Goal: Task Accomplishment & Management: Use online tool/utility

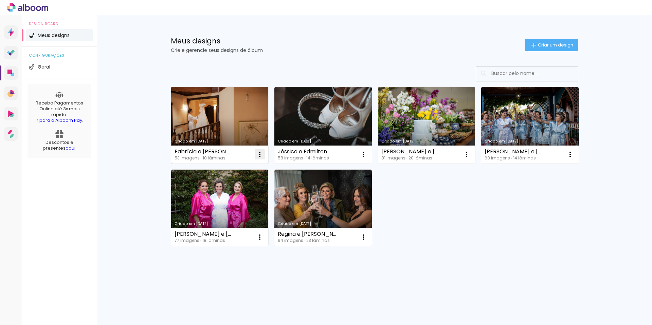
click at [260, 154] on iron-icon at bounding box center [260, 154] width 8 height 8
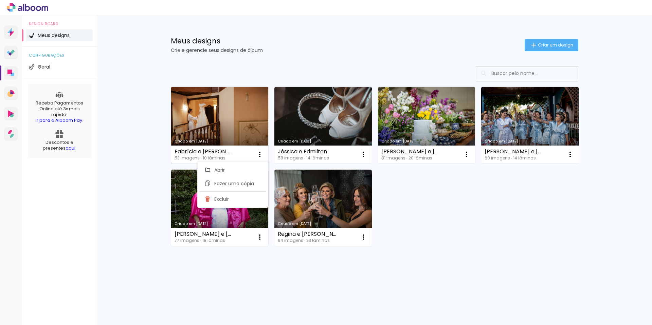
click at [236, 122] on link "Criado em [DATE]" at bounding box center [219, 125] width 97 height 77
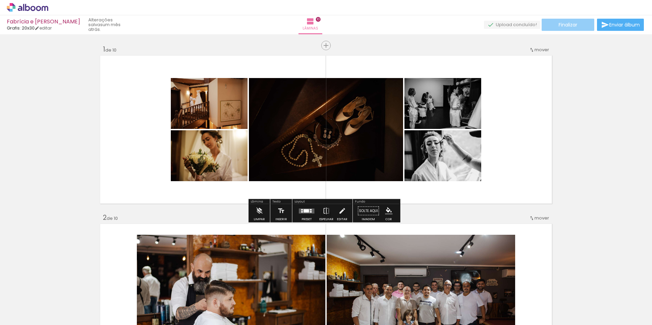
click at [571, 22] on span "Finalizar" at bounding box center [567, 24] width 19 height 5
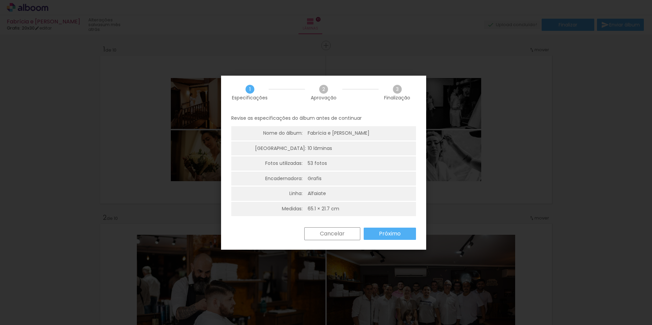
scroll to position [2, 0]
click at [0, 0] on slot "Cancelar" at bounding box center [0, 0] width 0 height 0
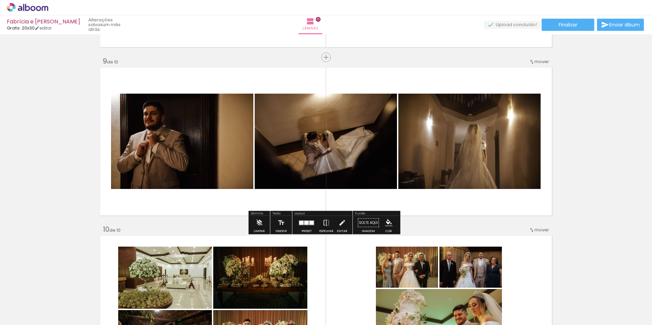
scroll to position [1337, 0]
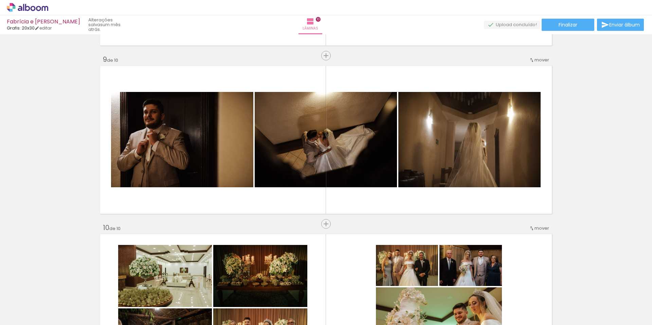
click at [17, 317] on span "Adicionar Fotos" at bounding box center [24, 315] width 20 height 7
click at [0, 0] on input "file" at bounding box center [0, 0] width 0 height 0
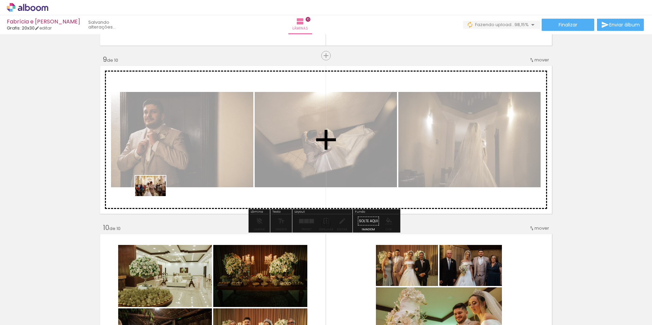
drag, startPoint x: 618, startPoint y: 300, endPoint x: 155, endPoint y: 196, distance: 474.2
click at [155, 196] on quentale-workspace at bounding box center [326, 162] width 652 height 325
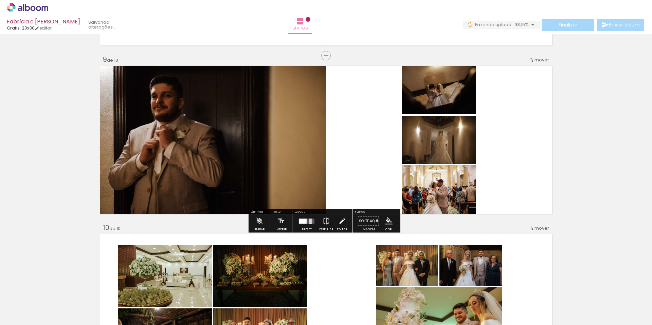
click at [303, 221] on div at bounding box center [303, 221] width 8 height 5
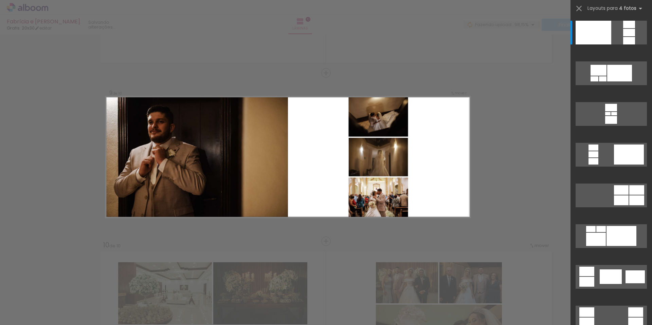
scroll to position [1318, 0]
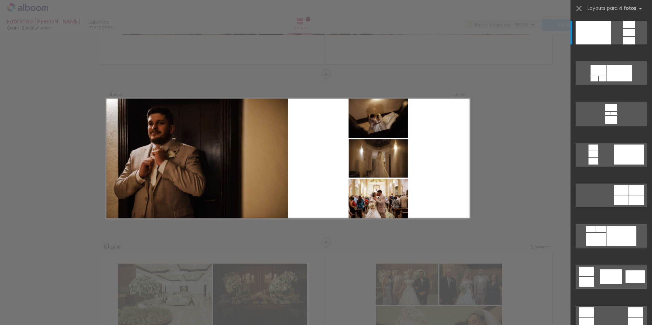
click at [371, 181] on quentale-photo at bounding box center [377, 199] width 59 height 40
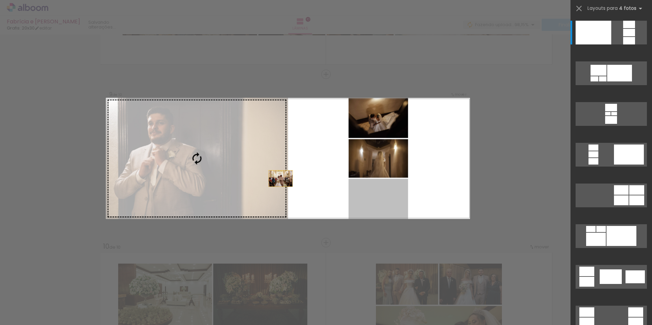
drag, startPoint x: 376, startPoint y: 193, endPoint x: 254, endPoint y: 173, distance: 123.7
click at [0, 0] on slot at bounding box center [0, 0] width 0 height 0
drag, startPoint x: 362, startPoint y: 202, endPoint x: 219, endPoint y: 171, distance: 145.7
click at [0, 0] on slot at bounding box center [0, 0] width 0 height 0
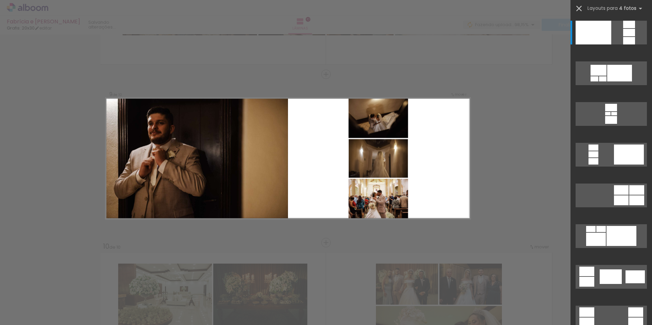
click at [582, 8] on iron-icon at bounding box center [579, 9] width 10 height 10
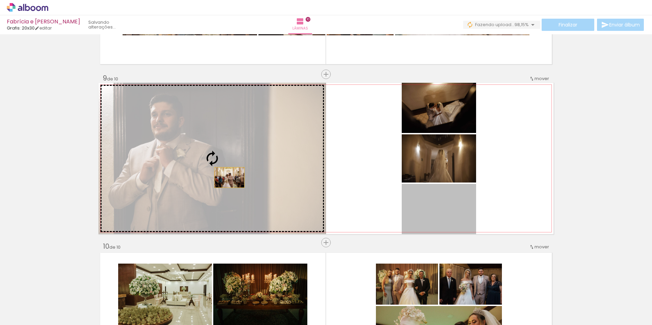
drag, startPoint x: 437, startPoint y: 212, endPoint x: 227, endPoint y: 178, distance: 212.9
click at [0, 0] on slot at bounding box center [0, 0] width 0 height 0
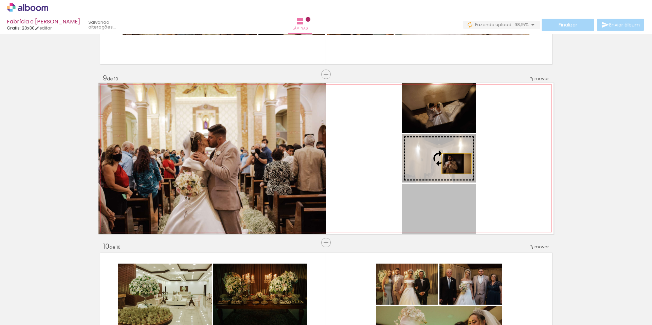
drag, startPoint x: 459, startPoint y: 213, endPoint x: 454, endPoint y: 164, distance: 49.2
click at [0, 0] on slot at bounding box center [0, 0] width 0 height 0
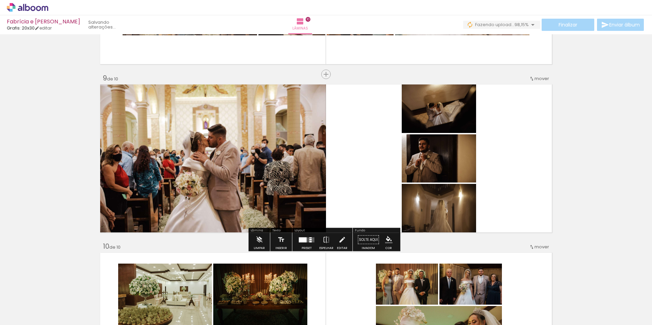
click at [524, 153] on quentale-layouter at bounding box center [325, 158] width 455 height 151
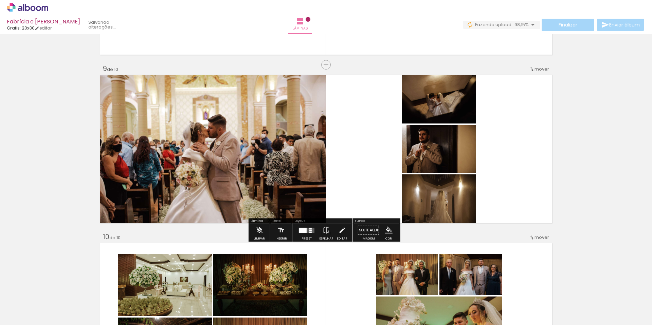
scroll to position [1328, 0]
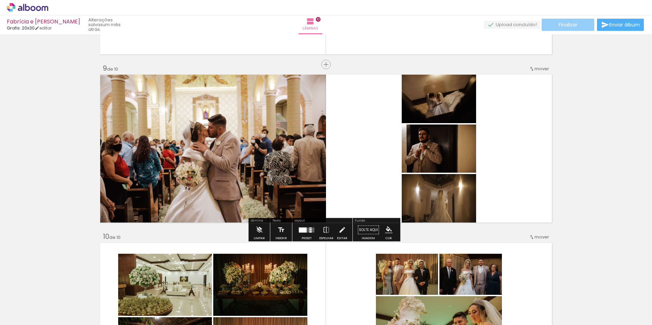
click at [568, 27] on span "Finalizar" at bounding box center [567, 24] width 19 height 5
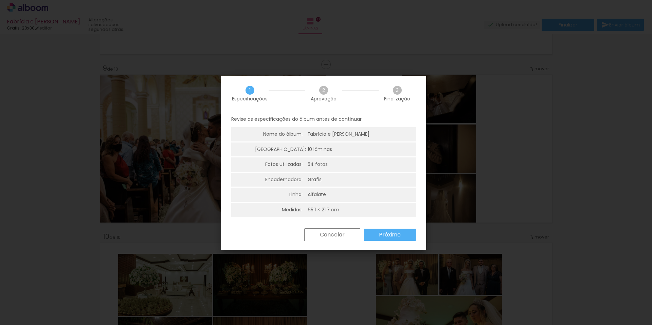
click at [0, 0] on slot "Próximo" at bounding box center [0, 0] width 0 height 0
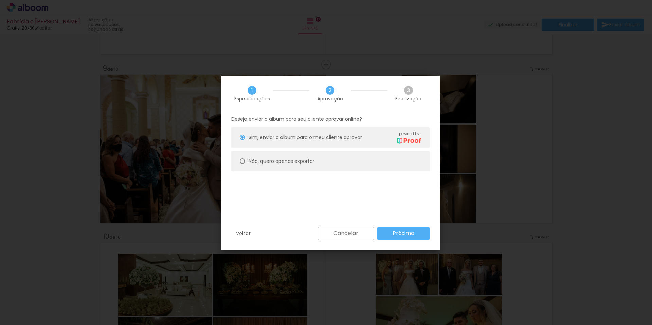
click at [0, 0] on slot "Não, quero apenas exportar" at bounding box center [0, 0] width 0 height 0
type paper-radio-button "on"
click at [415, 236] on paper-button "Próximo" at bounding box center [403, 233] width 52 height 12
type input "Alta, 300 DPI"
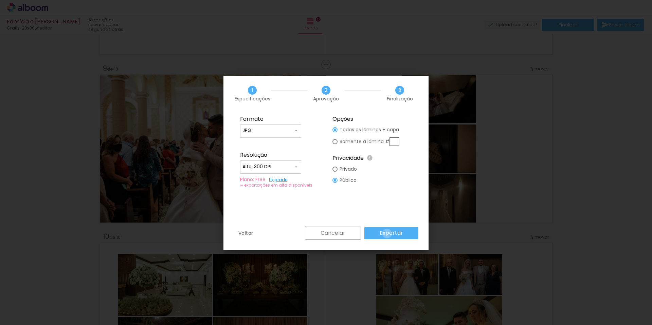
click at [0, 0] on slot "Exportar" at bounding box center [0, 0] width 0 height 0
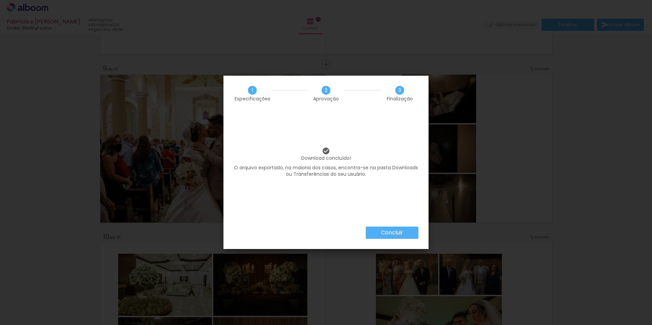
scroll to position [0, 1459]
click at [0, 0] on slot "Concluir" at bounding box center [0, 0] width 0 height 0
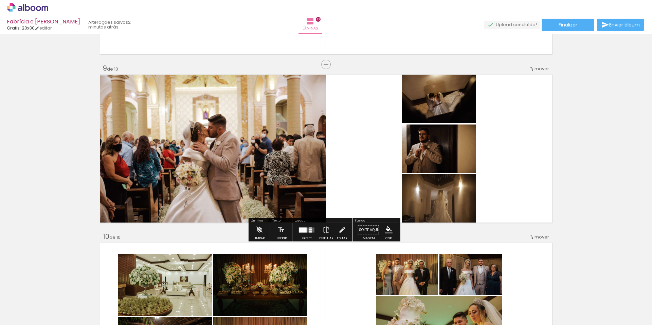
click at [18, 8] on icon at bounding box center [27, 7] width 41 height 9
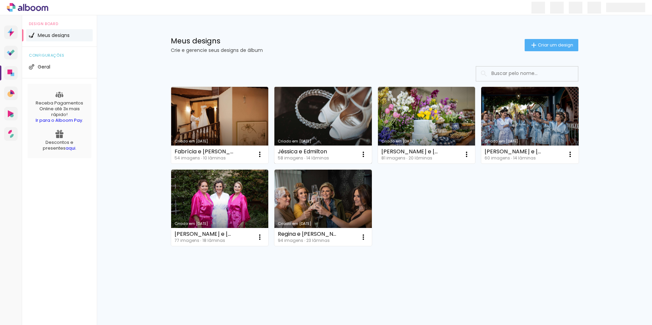
click at [334, 108] on link "Criado em [DATE]" at bounding box center [322, 125] width 97 height 77
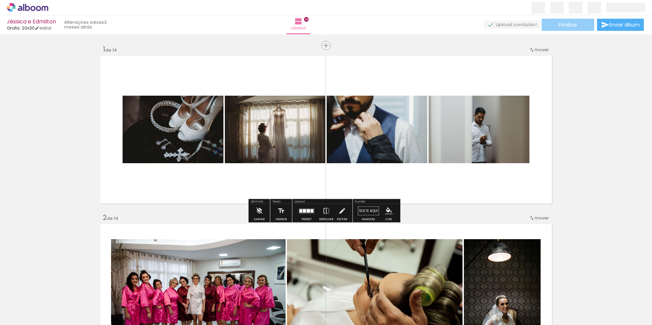
click at [564, 27] on span "Finalizar" at bounding box center [567, 24] width 19 height 5
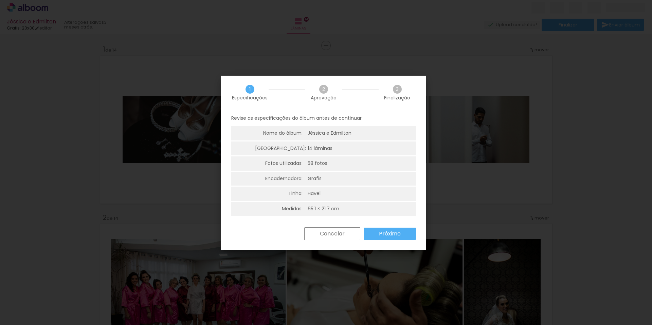
scroll to position [2, 0]
